Goal: Find specific page/section: Find specific page/section

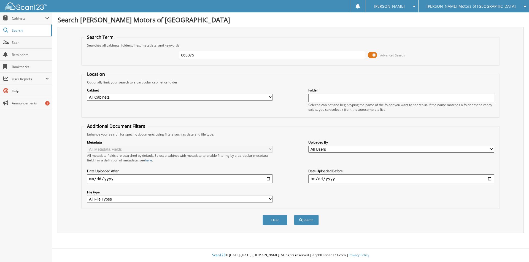
type input "863875"
click at [294, 215] on button "Search" at bounding box center [306, 220] width 25 height 10
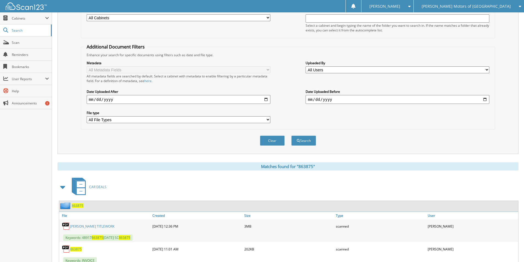
scroll to position [138, 0]
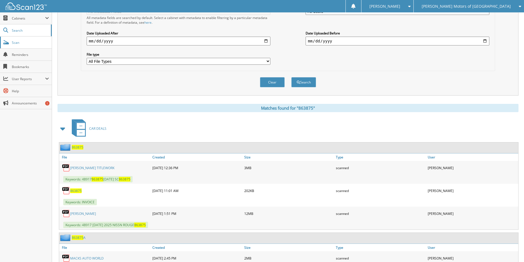
click at [17, 44] on span "Scan" at bounding box center [30, 42] width 37 height 5
